Goal: Navigation & Orientation: Find specific page/section

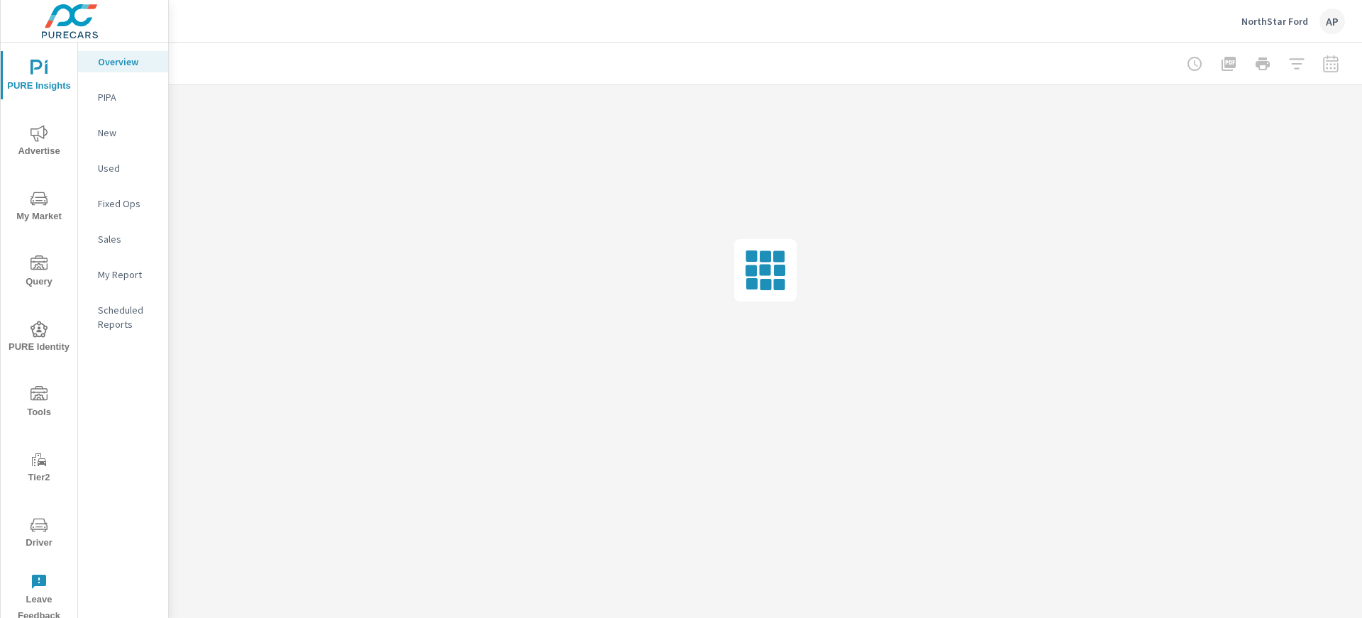
click at [1279, 13] on div "NorthStar Ford AP" at bounding box center [1294, 22] width 104 height 26
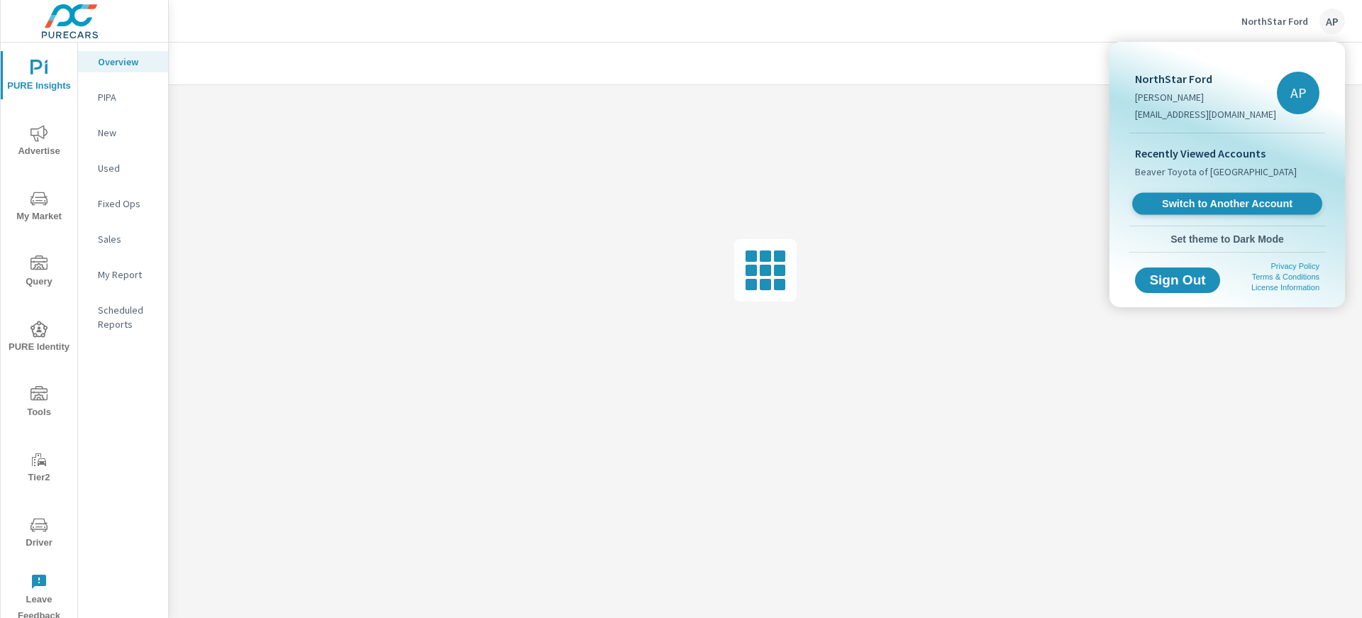
click at [1223, 205] on span "Switch to Another Account" at bounding box center [1227, 203] width 174 height 13
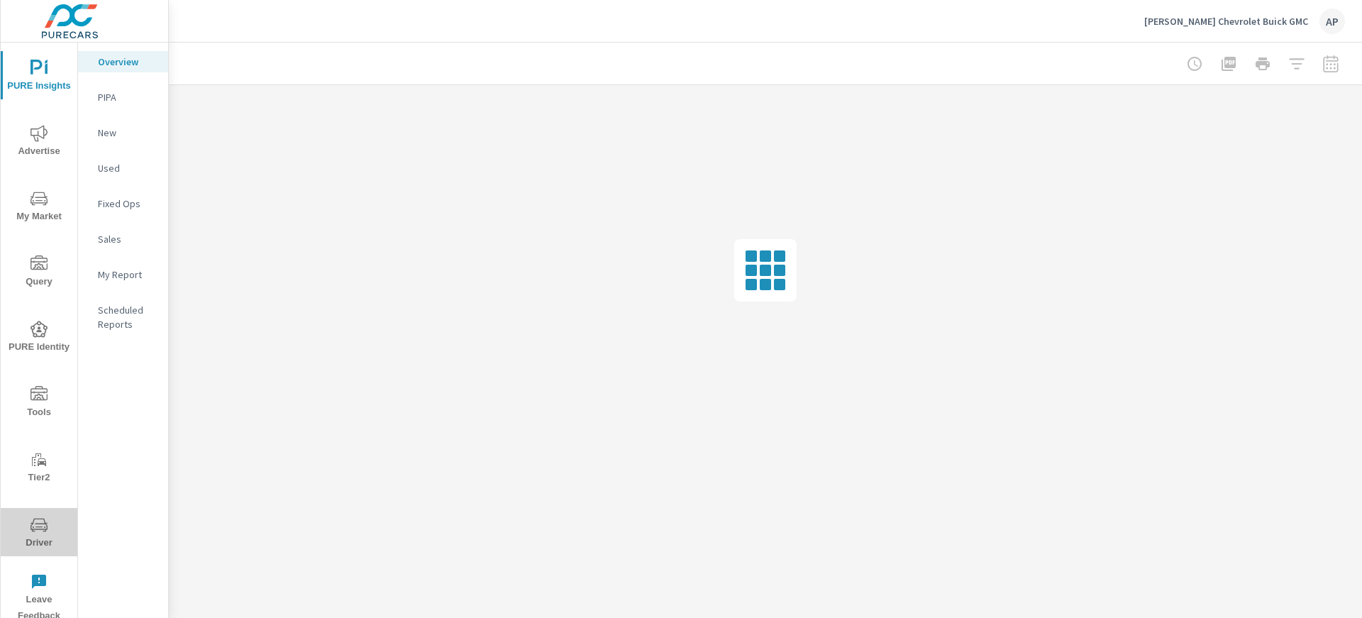
click at [47, 517] on icon "nav menu" at bounding box center [39, 525] width 17 height 17
